Goal: Task Accomplishment & Management: Manage account settings

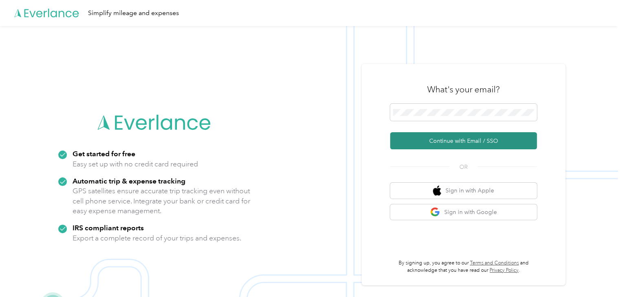
click at [454, 142] on button "Continue with Email / SSO" at bounding box center [463, 140] width 147 height 17
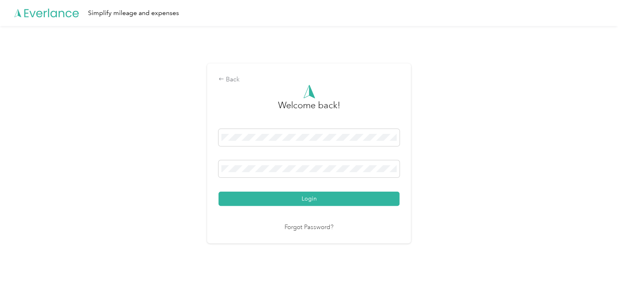
click at [282, 198] on button "Login" at bounding box center [308, 199] width 181 height 14
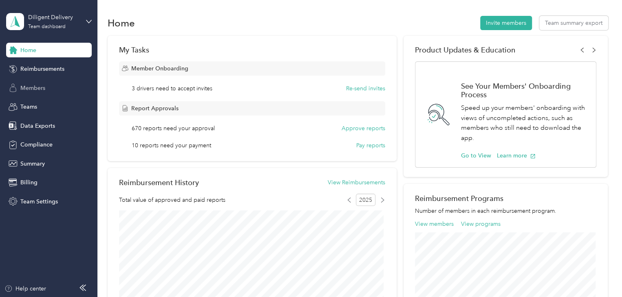
click at [34, 87] on span "Members" at bounding box center [32, 88] width 25 height 9
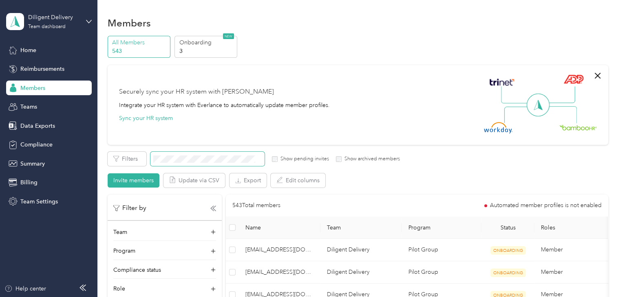
click at [173, 155] on span at bounding box center [207, 159] width 114 height 14
drag, startPoint x: 229, startPoint y: 168, endPoint x: 235, endPoint y: 163, distance: 7.8
click at [230, 167] on div "Filters Show pending invites Show archived members Invite members Update via CS…" at bounding box center [358, 170] width 500 height 36
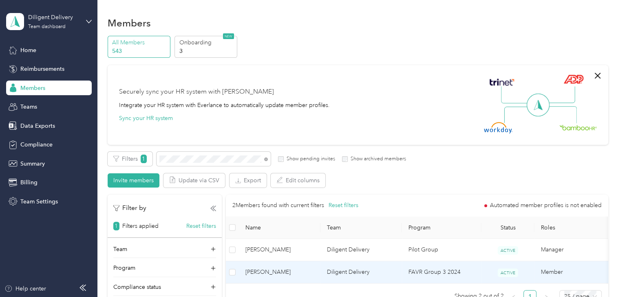
click at [308, 276] on span "[PERSON_NAME]" at bounding box center [279, 272] width 68 height 9
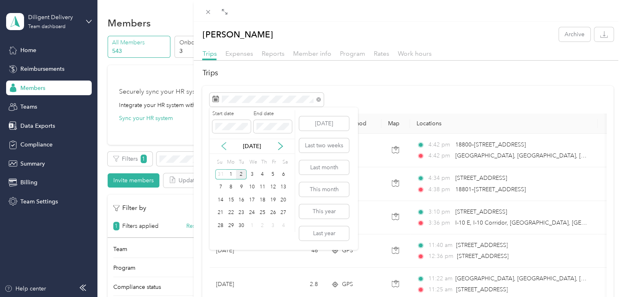
click at [222, 146] on icon at bounding box center [224, 146] width 8 height 8
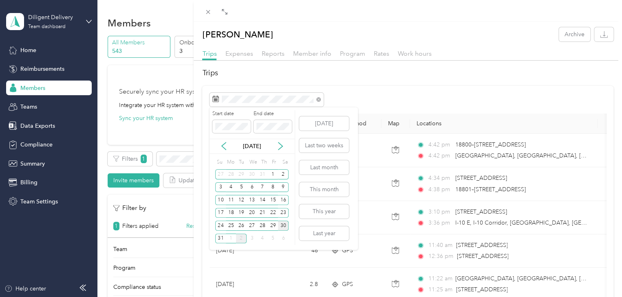
click at [282, 224] on div "30" at bounding box center [283, 226] width 11 height 10
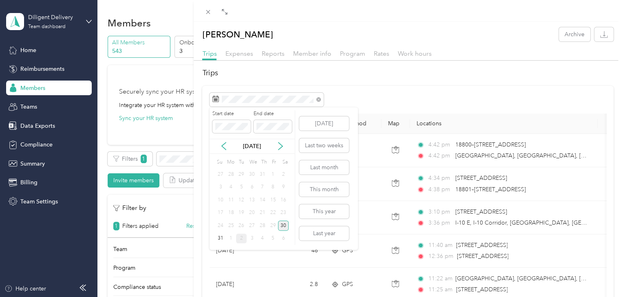
click at [282, 224] on div "30" at bounding box center [283, 226] width 11 height 10
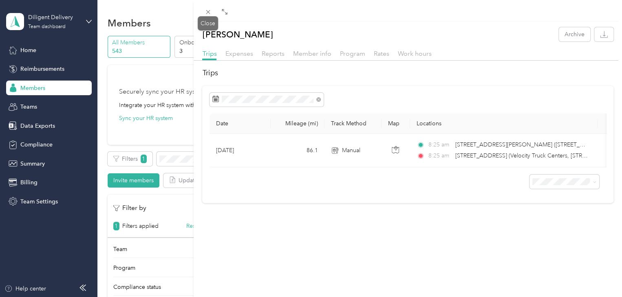
drag, startPoint x: 207, startPoint y: 9, endPoint x: 345, endPoint y: 210, distance: 243.6
click at [209, 9] on icon at bounding box center [207, 12] width 7 height 7
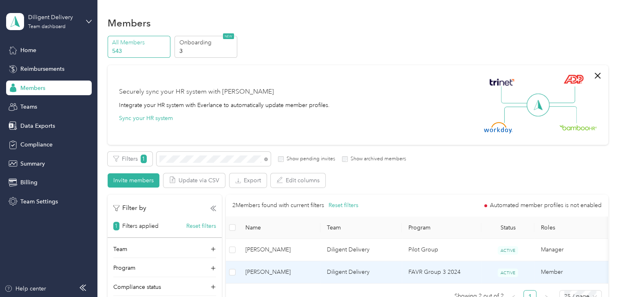
click at [298, 269] on span "[PERSON_NAME]" at bounding box center [279, 272] width 68 height 9
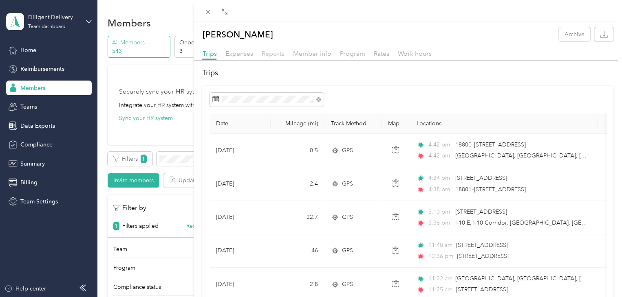
click at [272, 54] on span "Reports" at bounding box center [272, 54] width 23 height 8
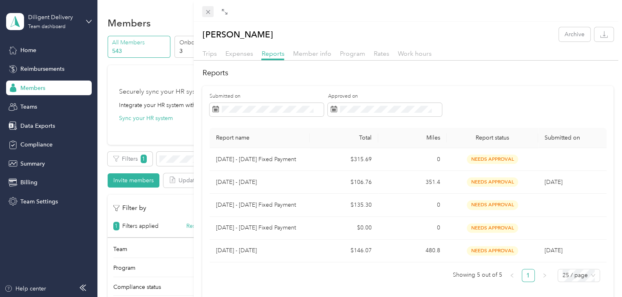
click at [207, 11] on icon at bounding box center [207, 12] width 7 height 7
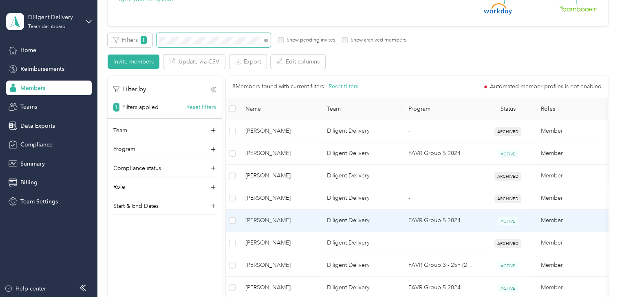
scroll to position [163, 0]
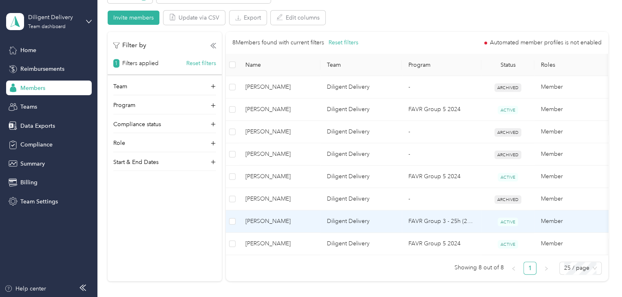
click at [308, 222] on span "[PERSON_NAME]" at bounding box center [279, 221] width 68 height 9
click at [308, 297] on div "Drag to resize Click to close Loading member data" at bounding box center [308, 297] width 617 height 0
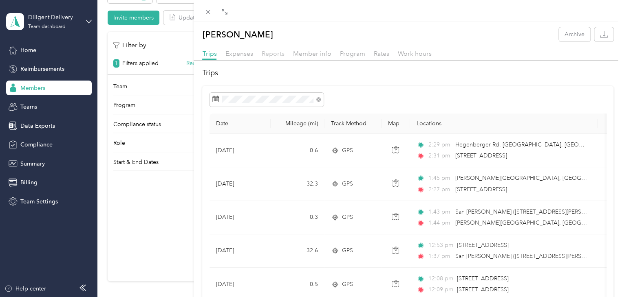
click at [269, 51] on span "Reports" at bounding box center [272, 54] width 23 height 8
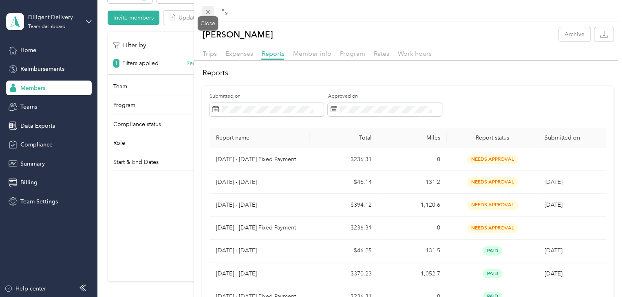
click at [207, 11] on icon at bounding box center [207, 12] width 7 height 7
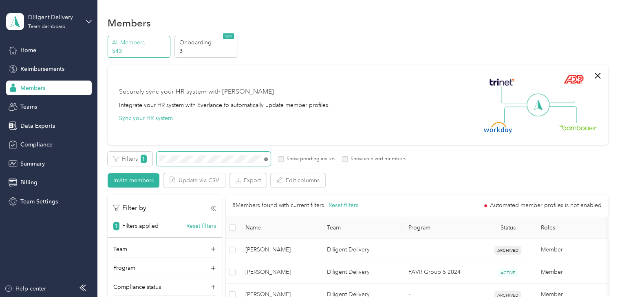
click at [265, 158] on icon at bounding box center [266, 160] width 4 height 4
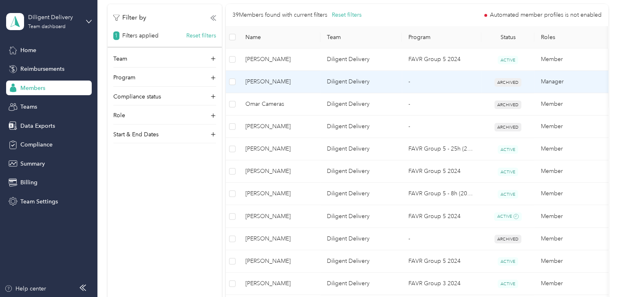
scroll to position [81, 0]
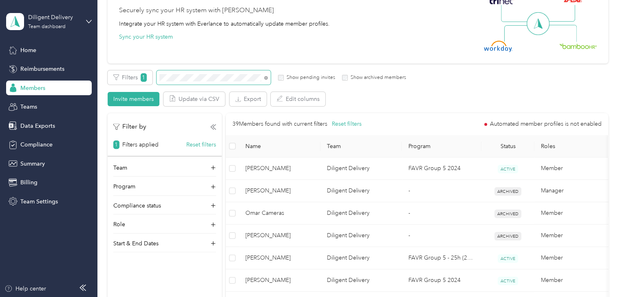
click at [189, 72] on span at bounding box center [213, 77] width 114 height 14
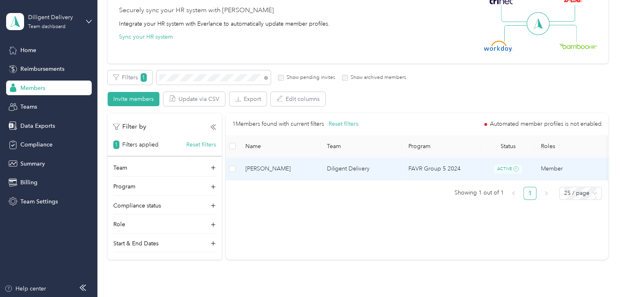
click at [292, 170] on span "[PERSON_NAME]" at bounding box center [279, 169] width 68 height 9
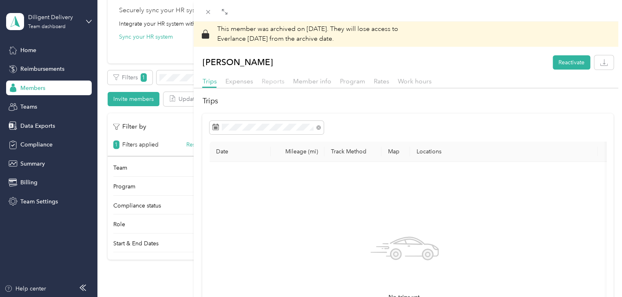
click at [269, 80] on span "Reports" at bounding box center [272, 81] width 23 height 8
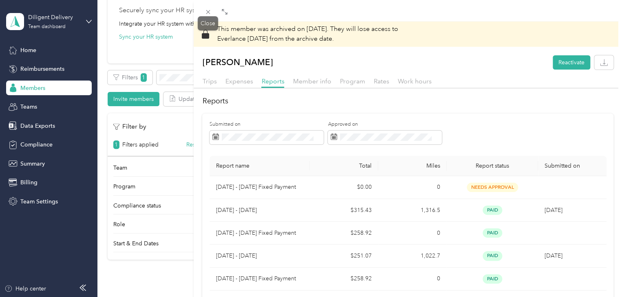
click at [209, 11] on icon at bounding box center [207, 12] width 7 height 7
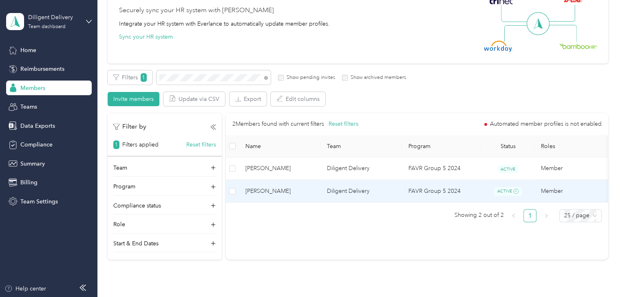
click at [313, 191] on span "[PERSON_NAME]" at bounding box center [279, 191] width 68 height 9
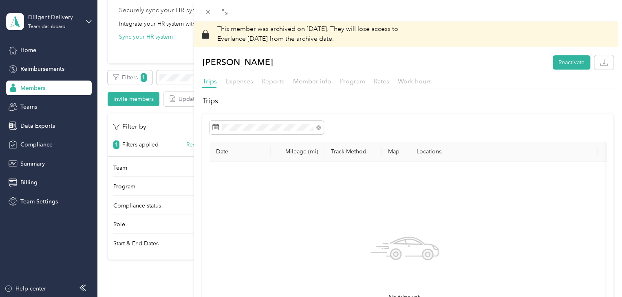
click at [261, 82] on span "Reports" at bounding box center [272, 81] width 23 height 8
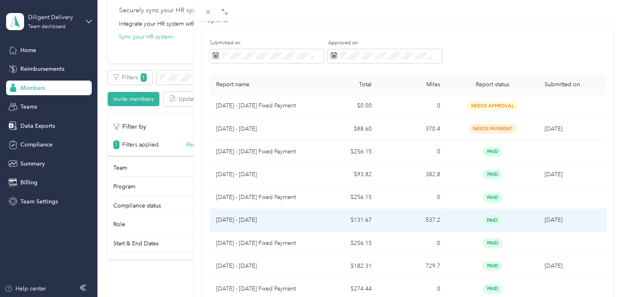
scroll to position [41, 0]
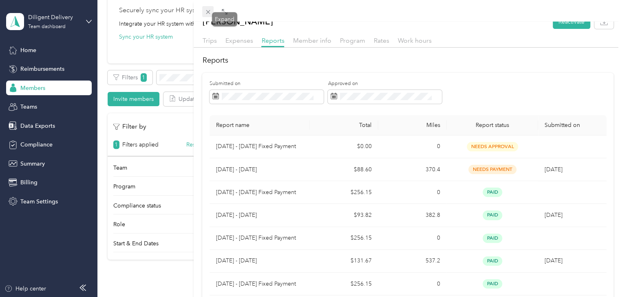
click at [209, 10] on icon at bounding box center [207, 12] width 7 height 7
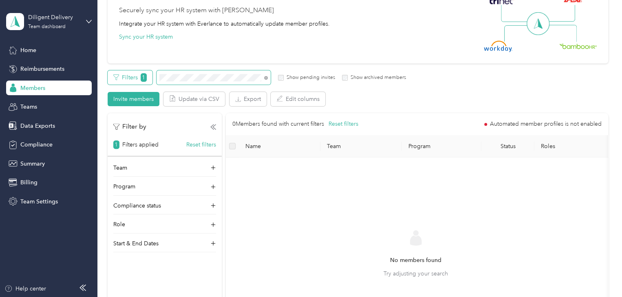
click at [119, 74] on div "Filters 1 Show pending invites Show archived members" at bounding box center [257, 77] width 299 height 14
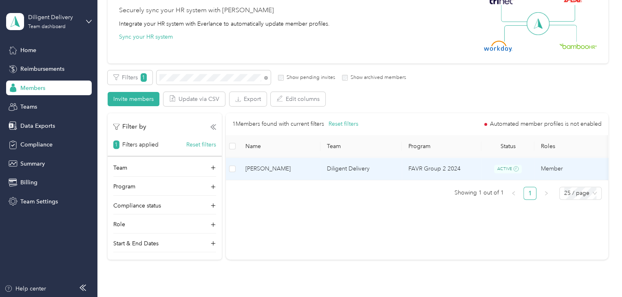
click at [301, 169] on span "[PERSON_NAME]" at bounding box center [279, 169] width 68 height 9
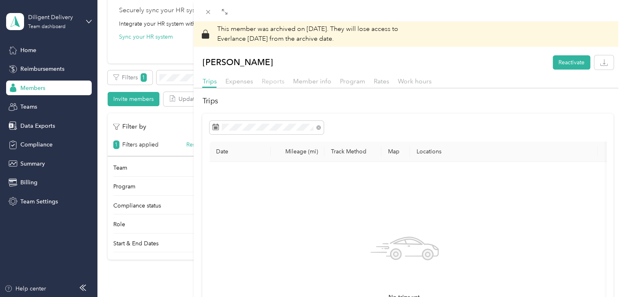
click at [272, 80] on span "Reports" at bounding box center [272, 81] width 23 height 8
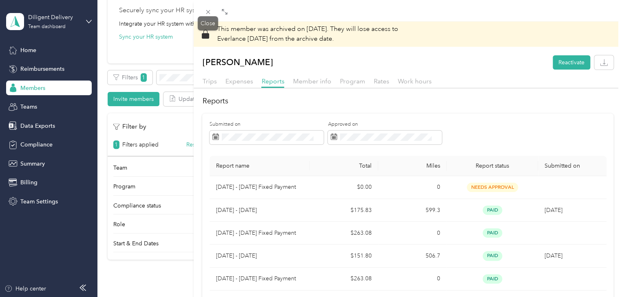
drag, startPoint x: 207, startPoint y: 9, endPoint x: 237, endPoint y: 167, distance: 160.1
click at [207, 10] on icon at bounding box center [207, 12] width 7 height 7
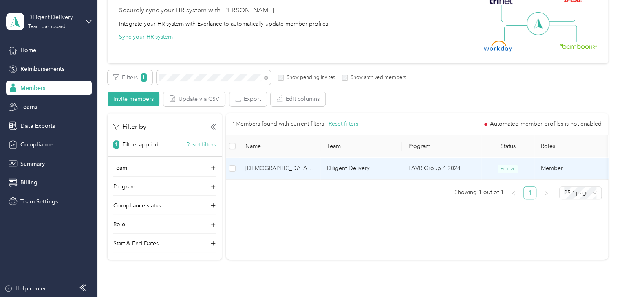
click at [304, 164] on span "[DEMOGRAPHIC_DATA][PERSON_NAME]" at bounding box center [279, 168] width 68 height 9
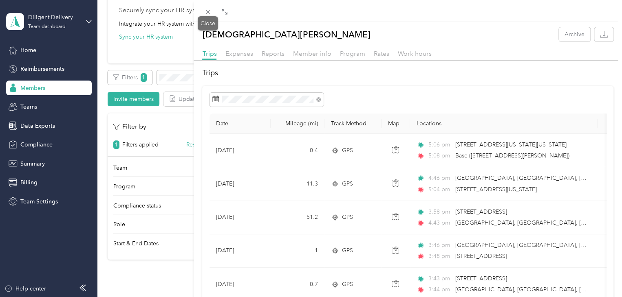
click at [210, 10] on icon at bounding box center [207, 12] width 7 height 7
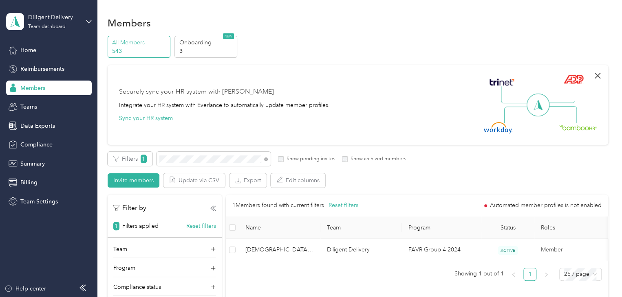
click at [596, 75] on icon "button" at bounding box center [597, 76] width 10 height 10
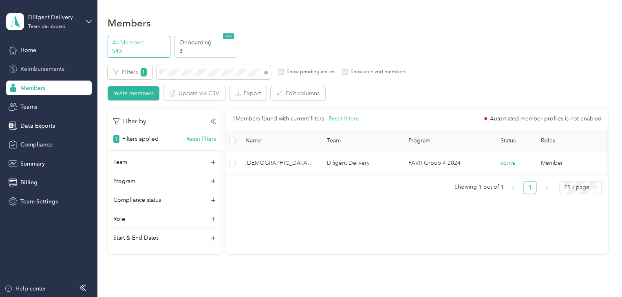
click at [44, 70] on span "Reimbursements" at bounding box center [42, 69] width 44 height 9
